Goal: Task Accomplishment & Management: Manage account settings

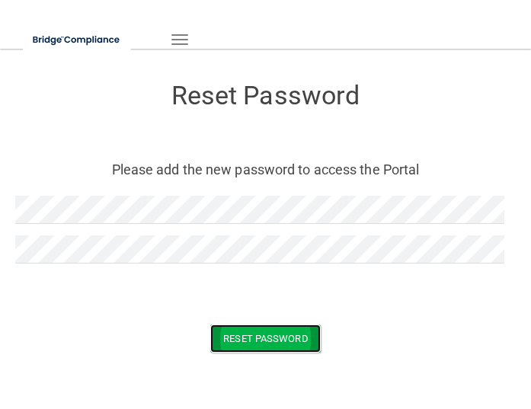
click at [248, 334] on button "Reset Password" at bounding box center [265, 338] width 110 height 28
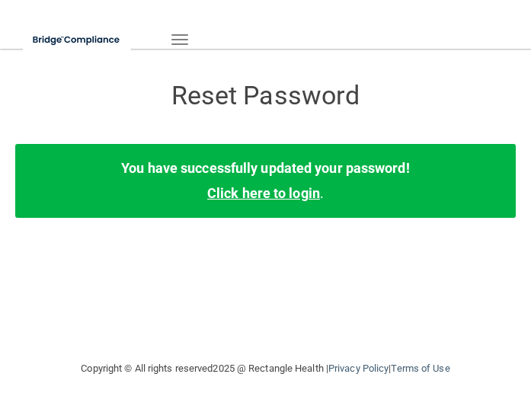
click at [283, 197] on link "Click here to login" at bounding box center [263, 193] width 113 height 16
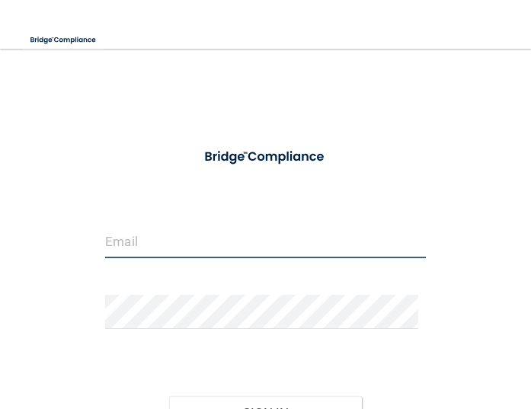
click at [150, 251] on input "email" at bounding box center [265, 241] width 321 height 34
type input "[EMAIL_ADDRESS][DOMAIN_NAME]"
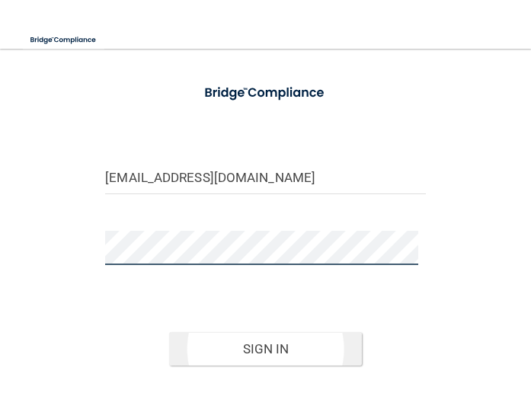
scroll to position [157, 0]
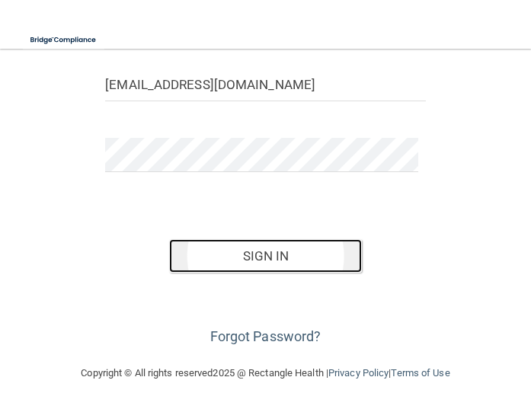
click at [271, 267] on button "Sign In" at bounding box center [265, 256] width 192 height 34
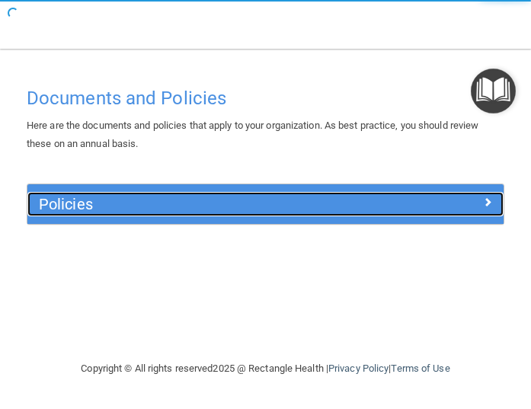
click at [438, 206] on div at bounding box center [444, 201] width 119 height 18
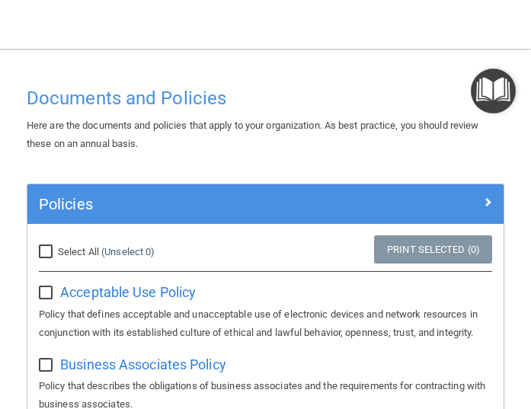
click at [50, 248] on input "Select All (Unselect 0) Unselect All" at bounding box center [48, 252] width 18 height 12
checkbox input "true"
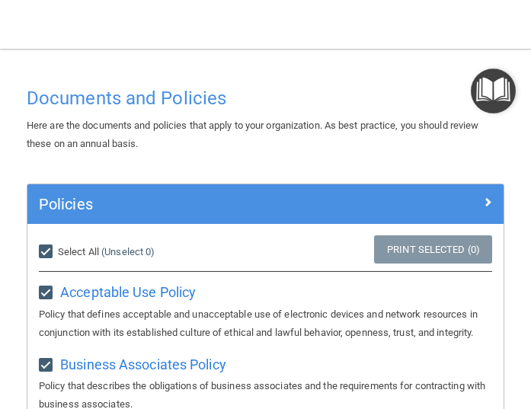
checkbox input "true"
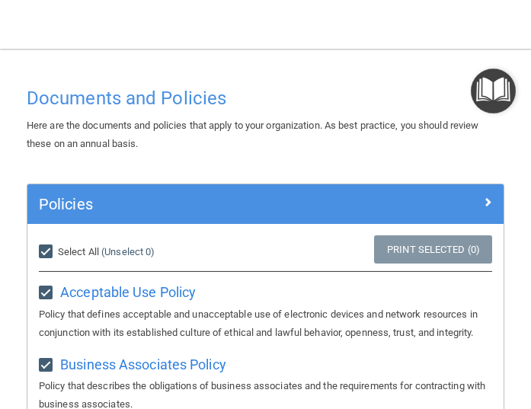
checkbox input "true"
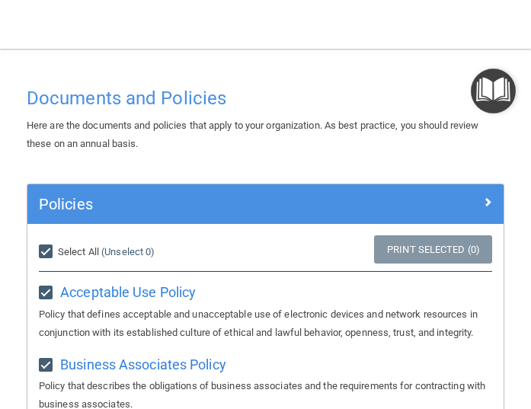
checkbox input "true"
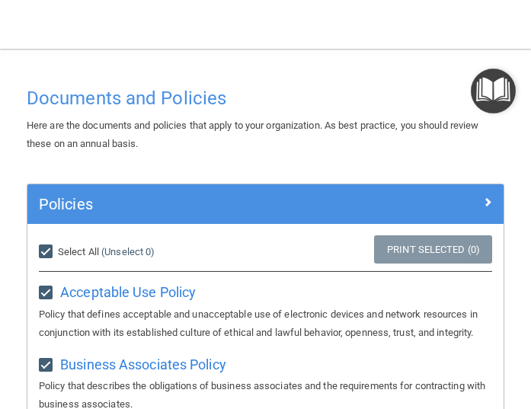
checkbox input "true"
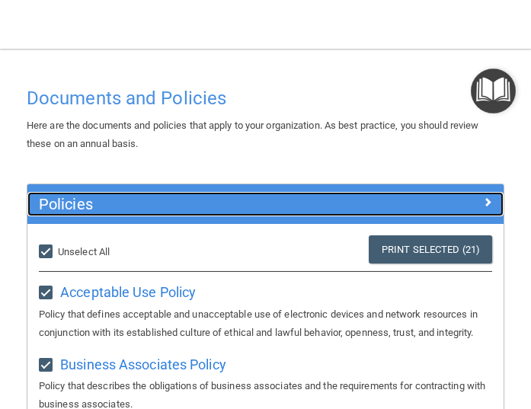
click at [483, 193] on span at bounding box center [487, 202] width 9 height 18
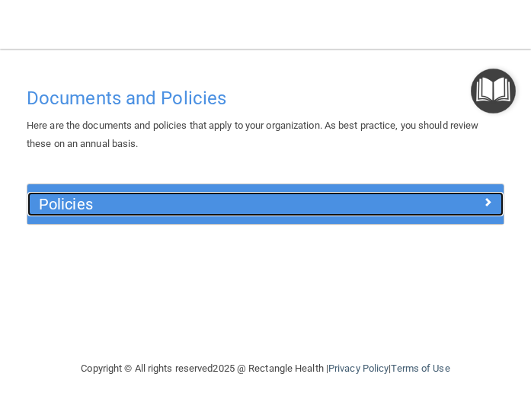
click at [480, 197] on div at bounding box center [444, 201] width 119 height 18
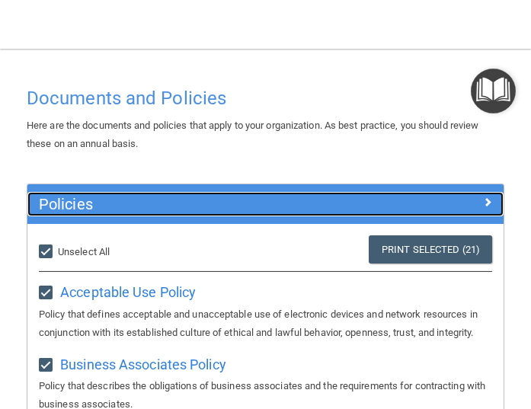
click at [481, 198] on div at bounding box center [444, 201] width 119 height 18
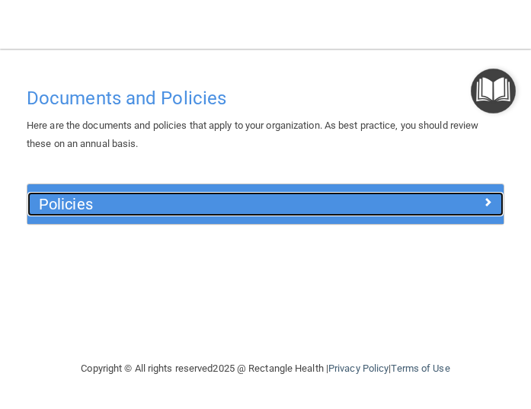
click at [481, 198] on div at bounding box center [444, 201] width 119 height 18
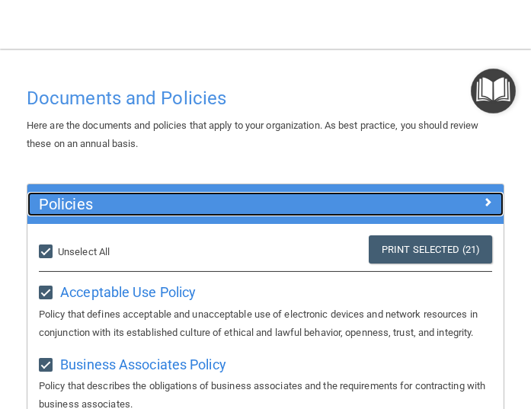
click at [481, 198] on div at bounding box center [444, 201] width 119 height 18
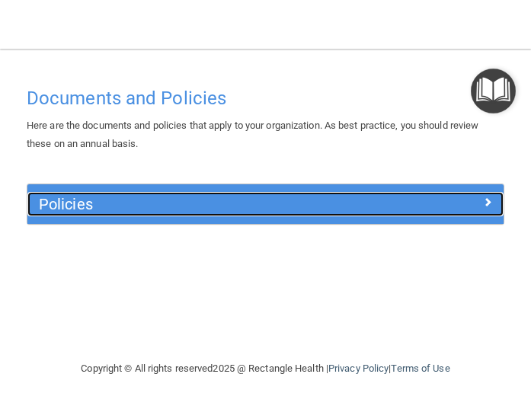
click at [481, 198] on div at bounding box center [444, 201] width 119 height 18
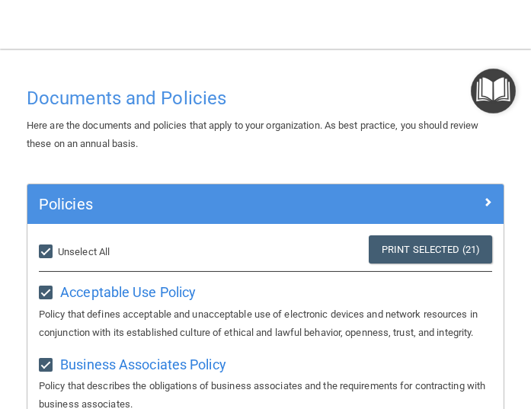
click at [42, 250] on input "Select All (Unselect 21) Unselect All" at bounding box center [48, 252] width 18 height 12
checkbox input "false"
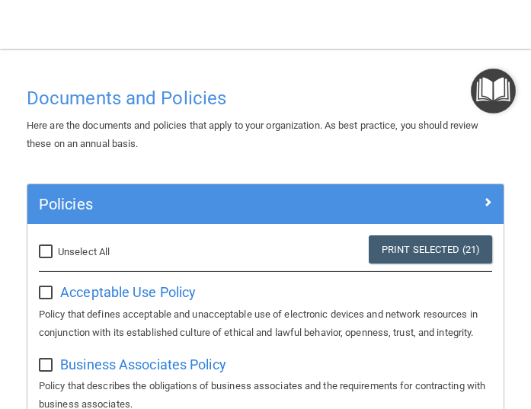
checkbox input "false"
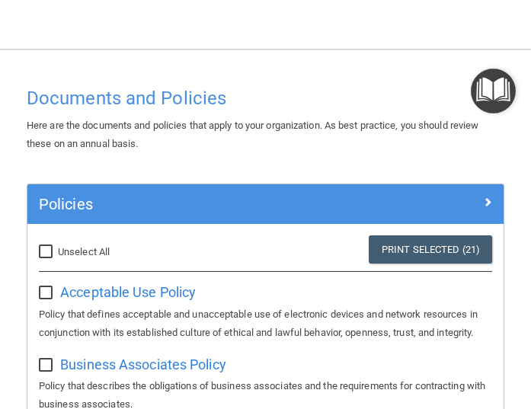
checkbox input "false"
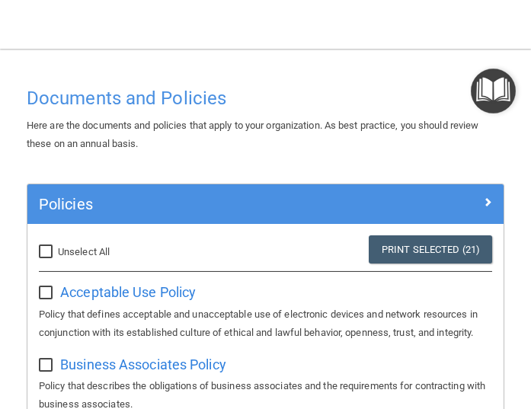
checkbox input "false"
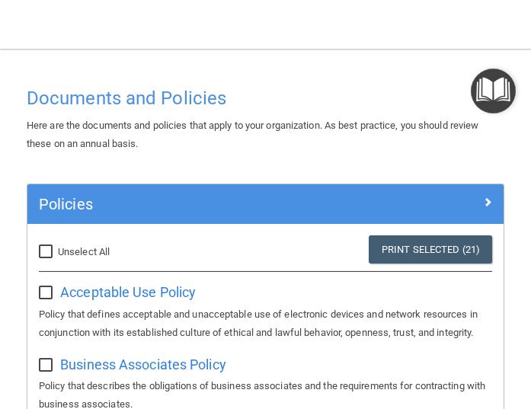
checkbox input "false"
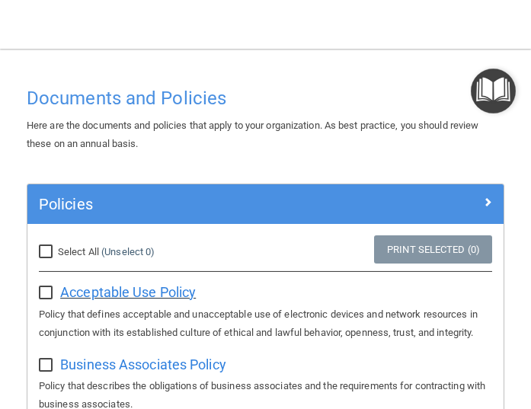
click at [128, 289] on span "Acceptable Use Policy" at bounding box center [128, 292] width 136 height 16
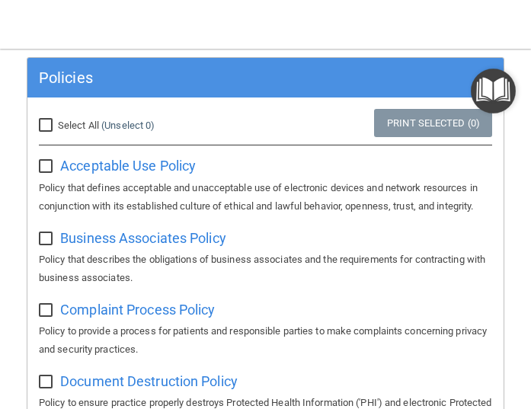
scroll to position [229, 0]
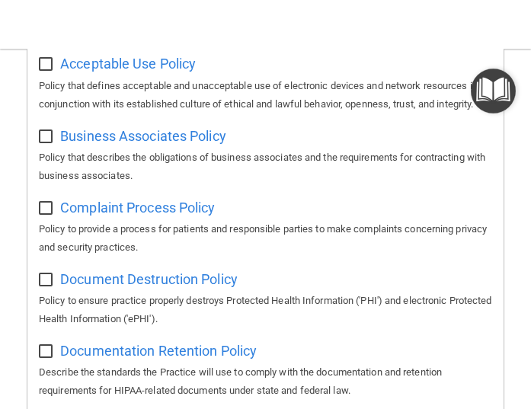
click at [49, 67] on input "checkbox" at bounding box center [48, 65] width 18 height 12
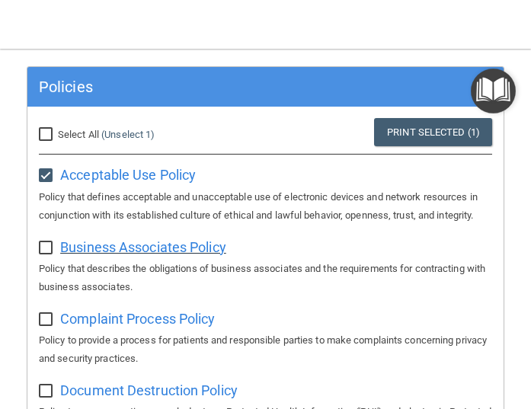
scroll to position [0, 0]
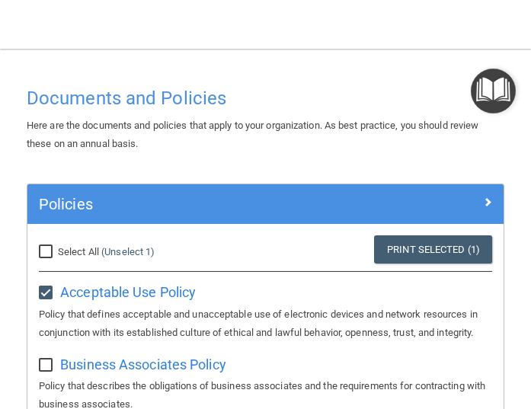
click at [46, 287] on input "checkbox" at bounding box center [48, 293] width 18 height 12
checkbox input "false"
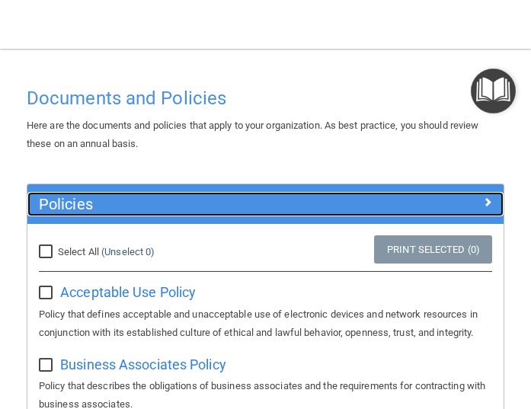
click at [483, 203] on span at bounding box center [487, 202] width 9 height 18
